Goal: Information Seeking & Learning: Understand process/instructions

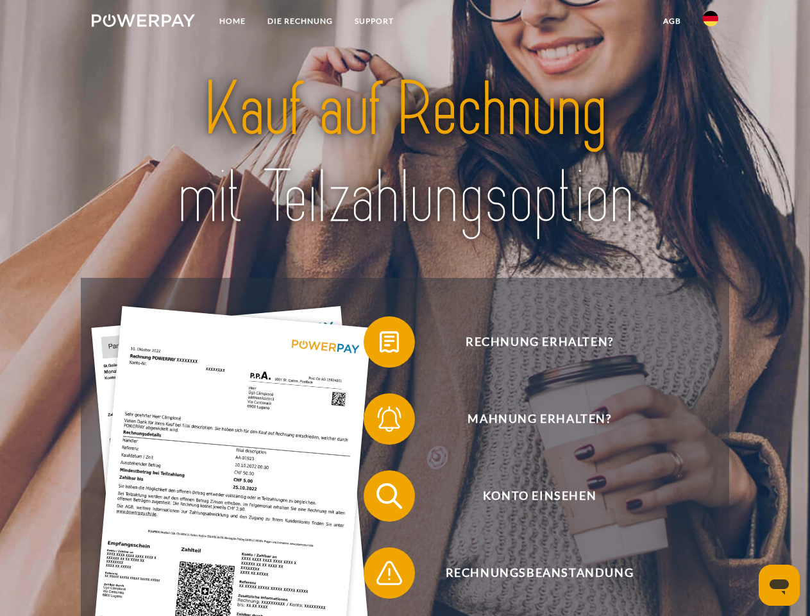
click at [143, 22] on img at bounding box center [143, 20] width 103 height 13
click at [711, 22] on img at bounding box center [710, 18] width 15 height 15
click at [672, 21] on link "agb" at bounding box center [673, 21] width 40 height 23
click at [380, 345] on span at bounding box center [370, 342] width 64 height 64
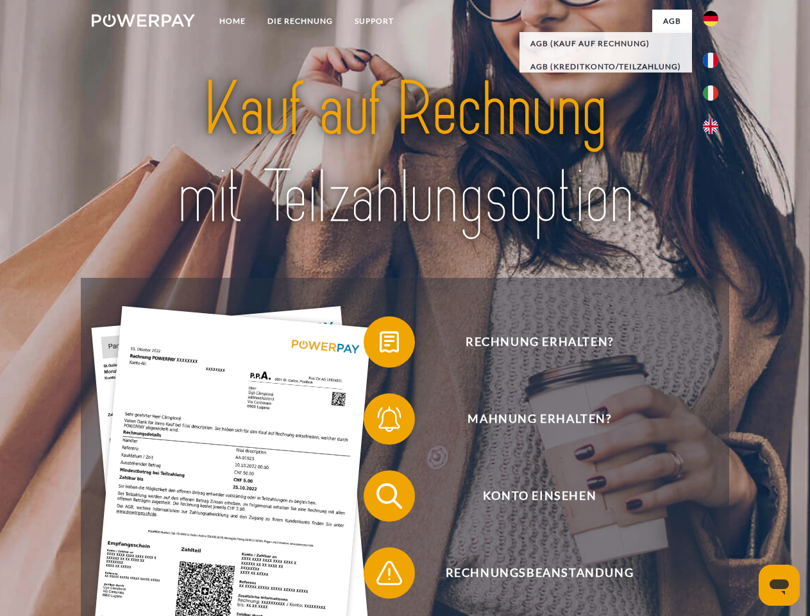
click at [380, 422] on span at bounding box center [370, 419] width 64 height 64
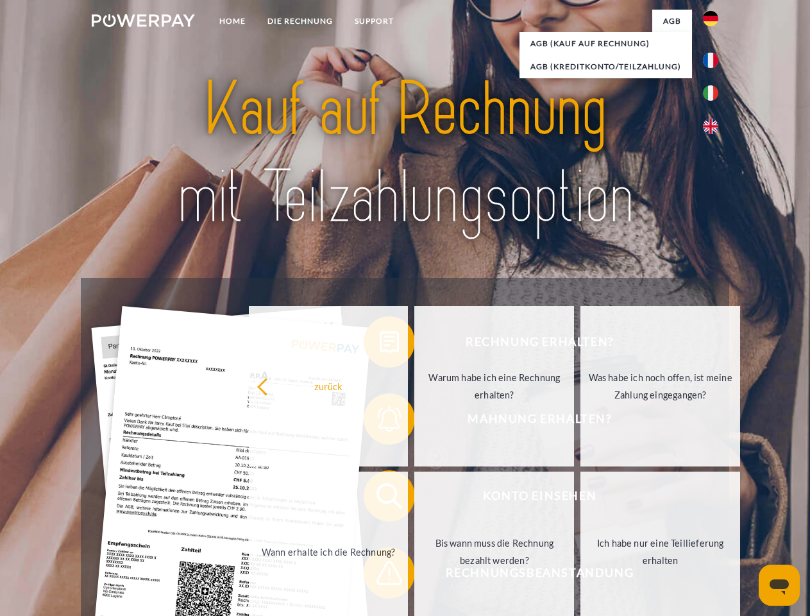
click at [415, 499] on link "Bis wann muss die Rechnung bezahlt werden?" at bounding box center [495, 552] width 160 height 160
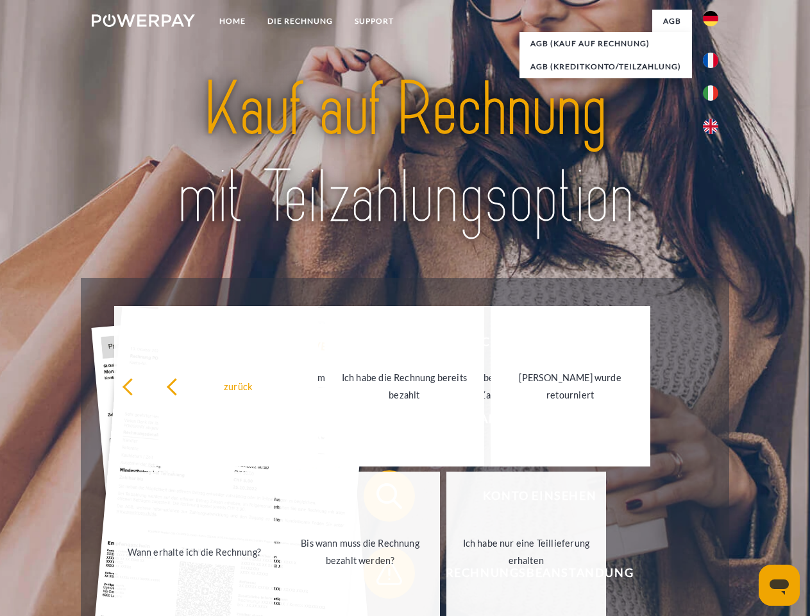
click at [380, 576] on span at bounding box center [370, 573] width 64 height 64
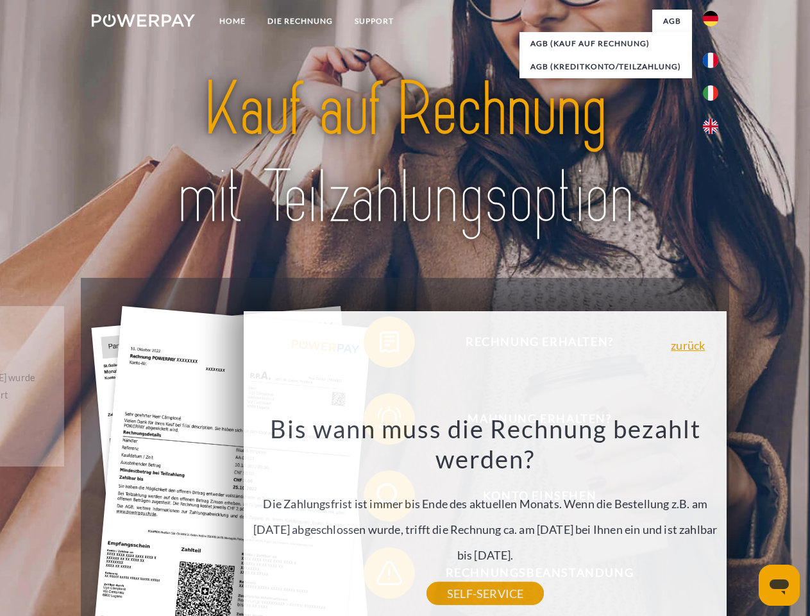
click at [780, 585] on icon "Messaging-Fenster öffnen" at bounding box center [779, 586] width 19 height 15
